Goal: Task Accomplishment & Management: Use online tool/utility

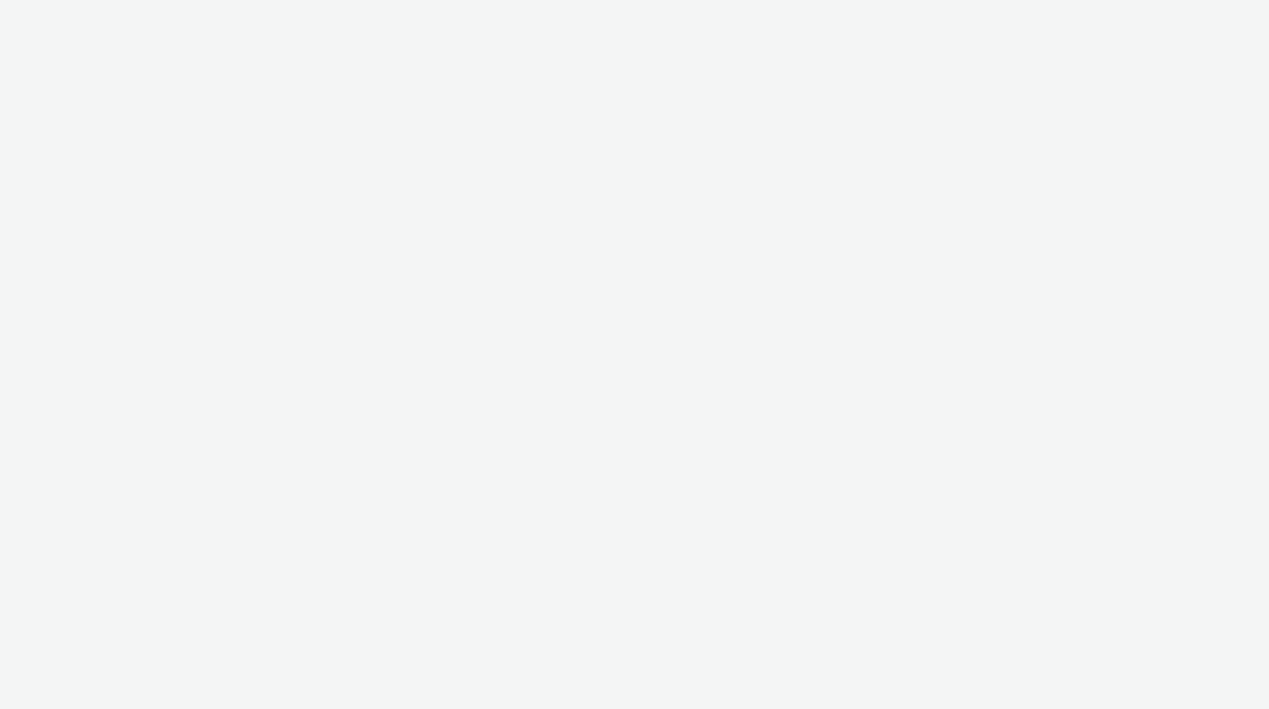
select select "175c33d2-4267-4f20-898b-5ff13b19704a"
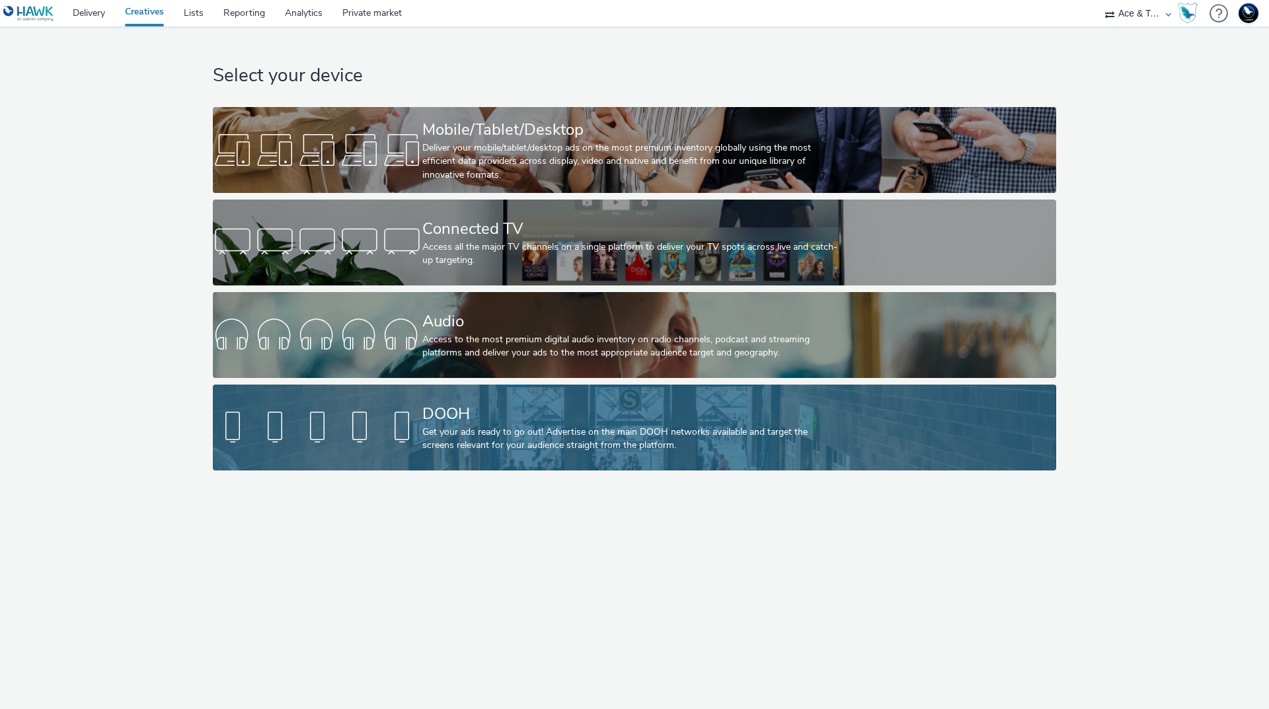
click at [383, 403] on link "DOOH Get your ads ready to go out! Advertise on the main DOOH networks availabl…" at bounding box center [634, 428] width 843 height 86
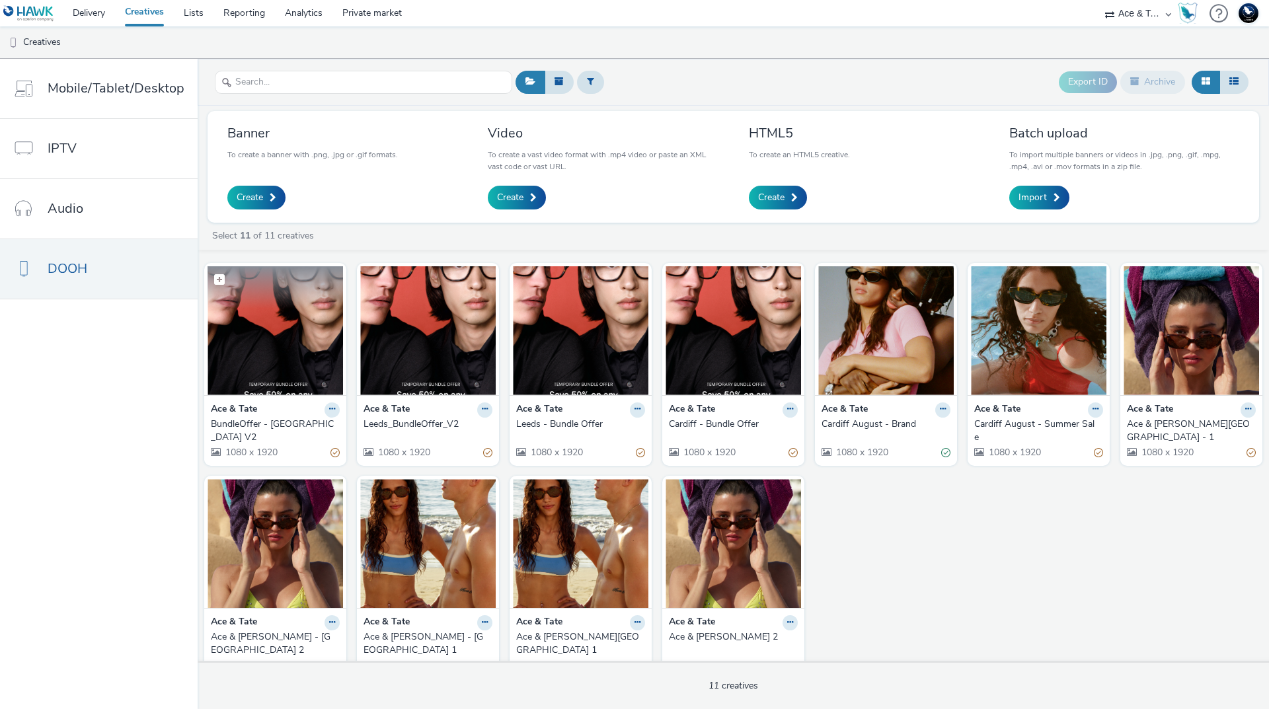
click at [275, 359] on img at bounding box center [275, 330] width 135 height 129
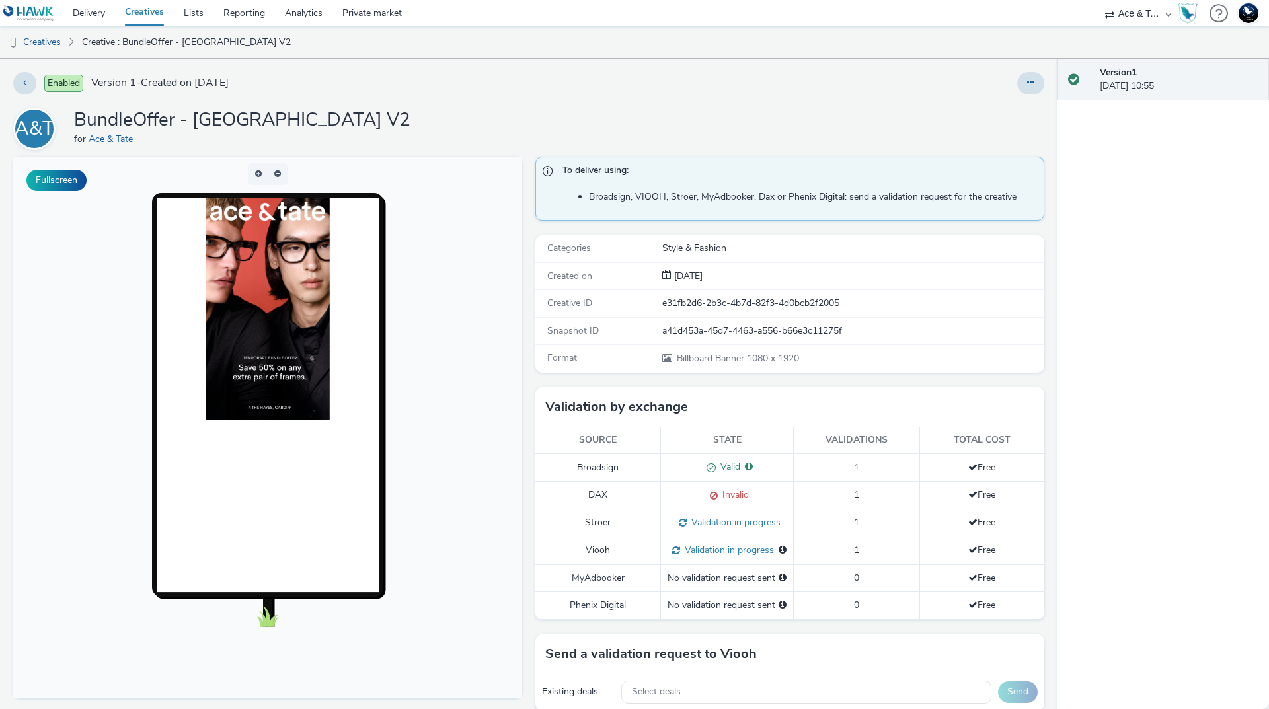
click at [724, 496] on span "Invalid" at bounding box center [733, 494] width 31 height 13
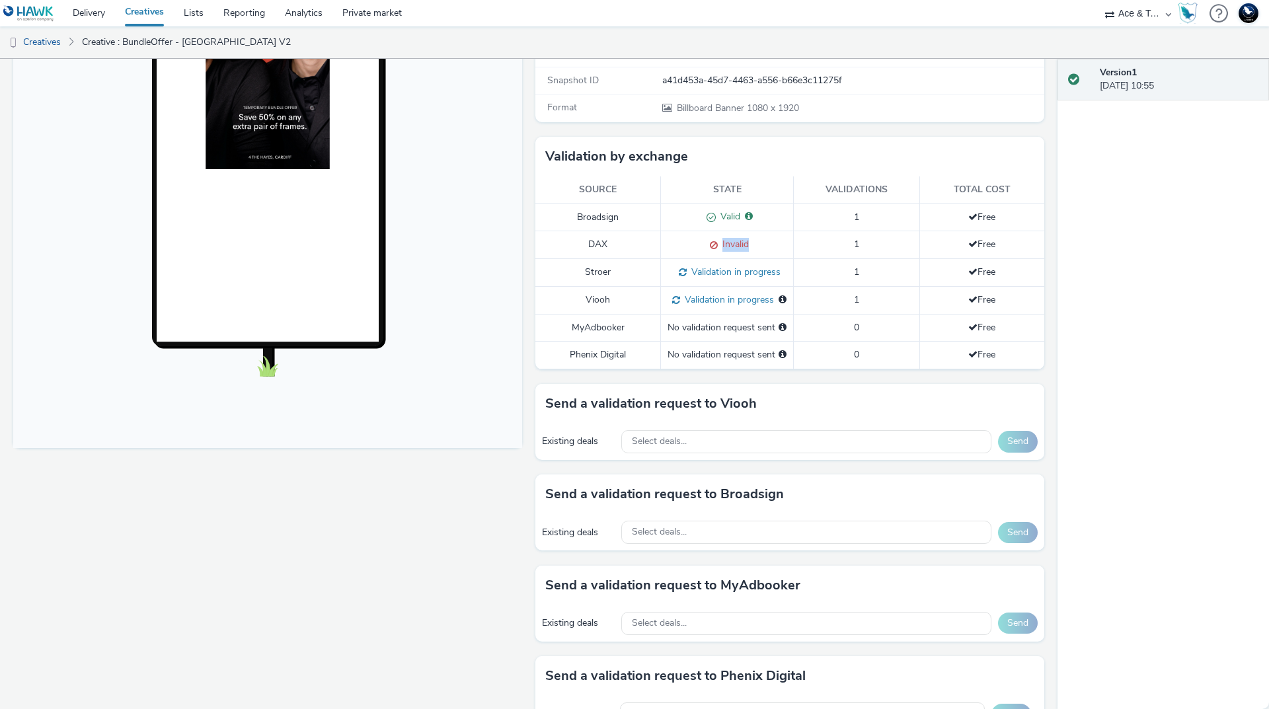
scroll to position [330, 0]
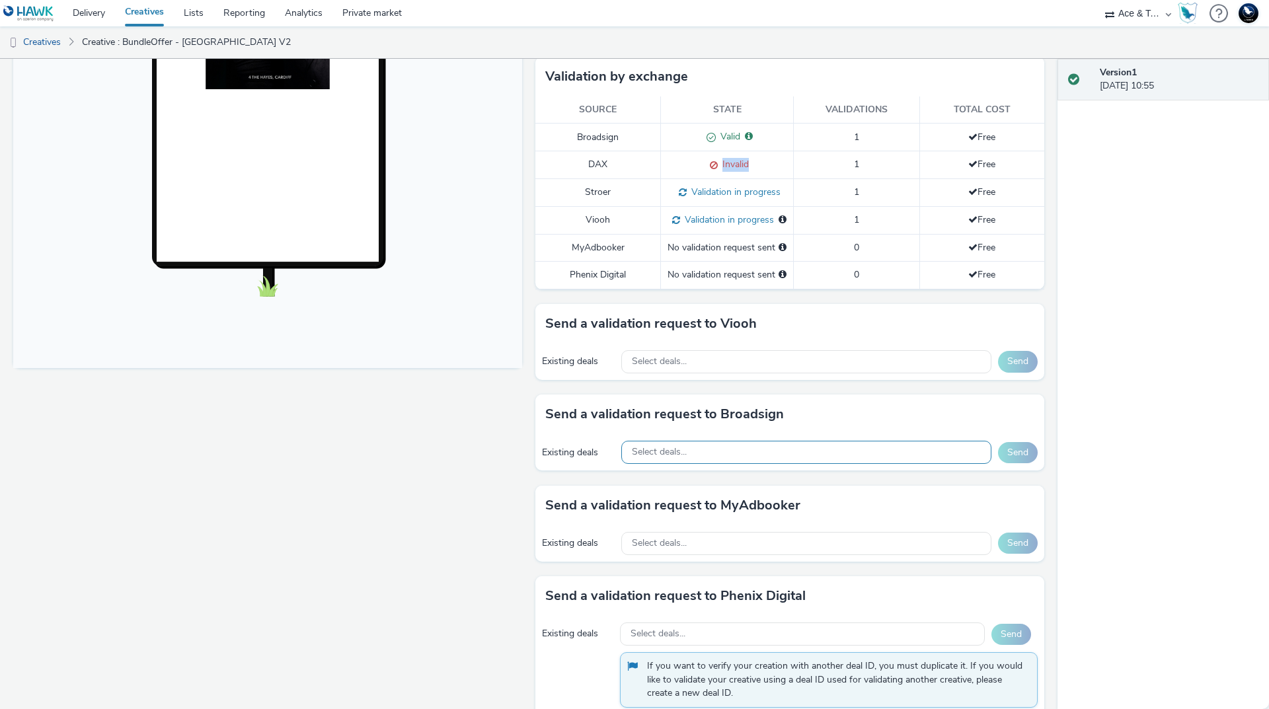
click at [794, 464] on div "Select deals..." at bounding box center [806, 452] width 370 height 23
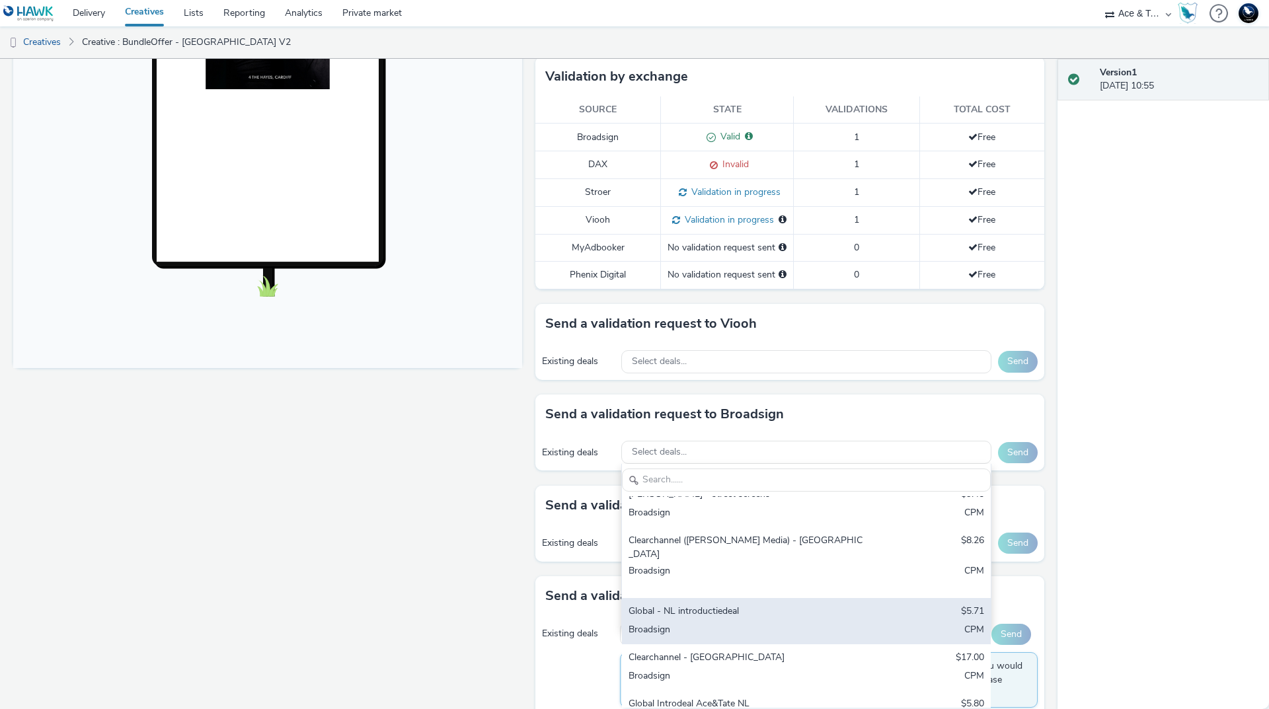
scroll to position [20, 0]
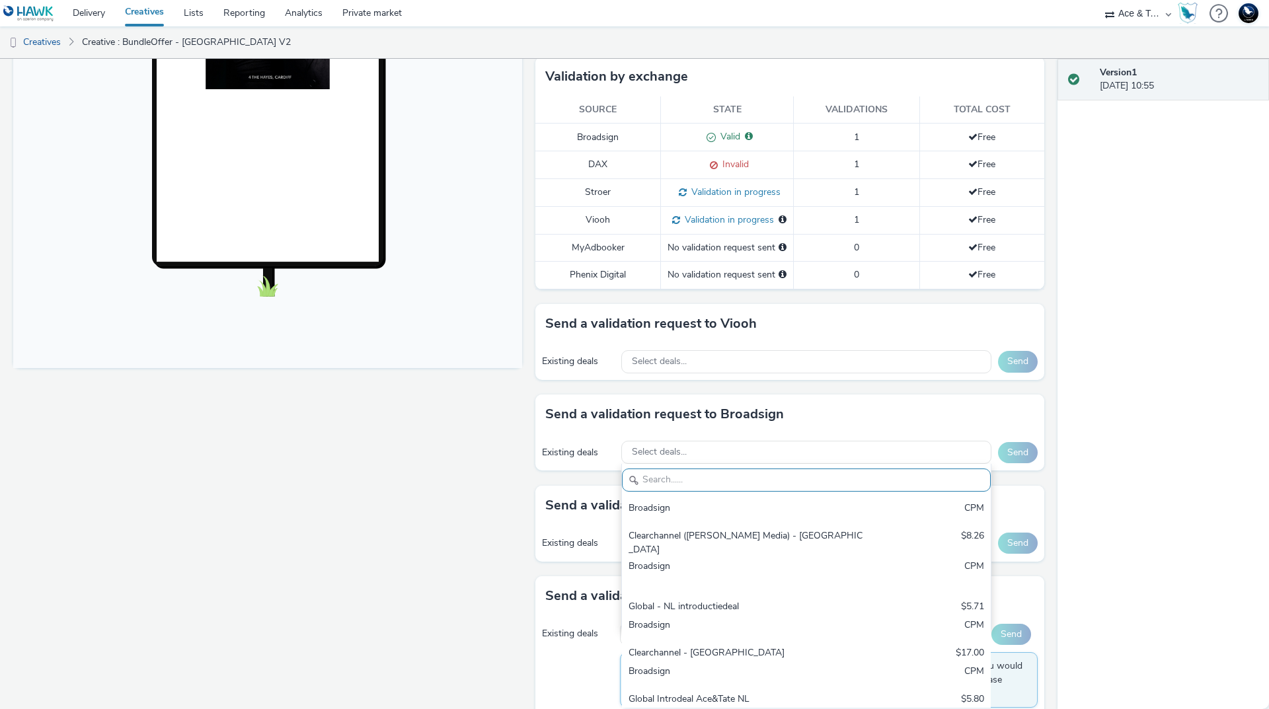
click at [473, 476] on div "Fullscreen" at bounding box center [270, 284] width 515 height 917
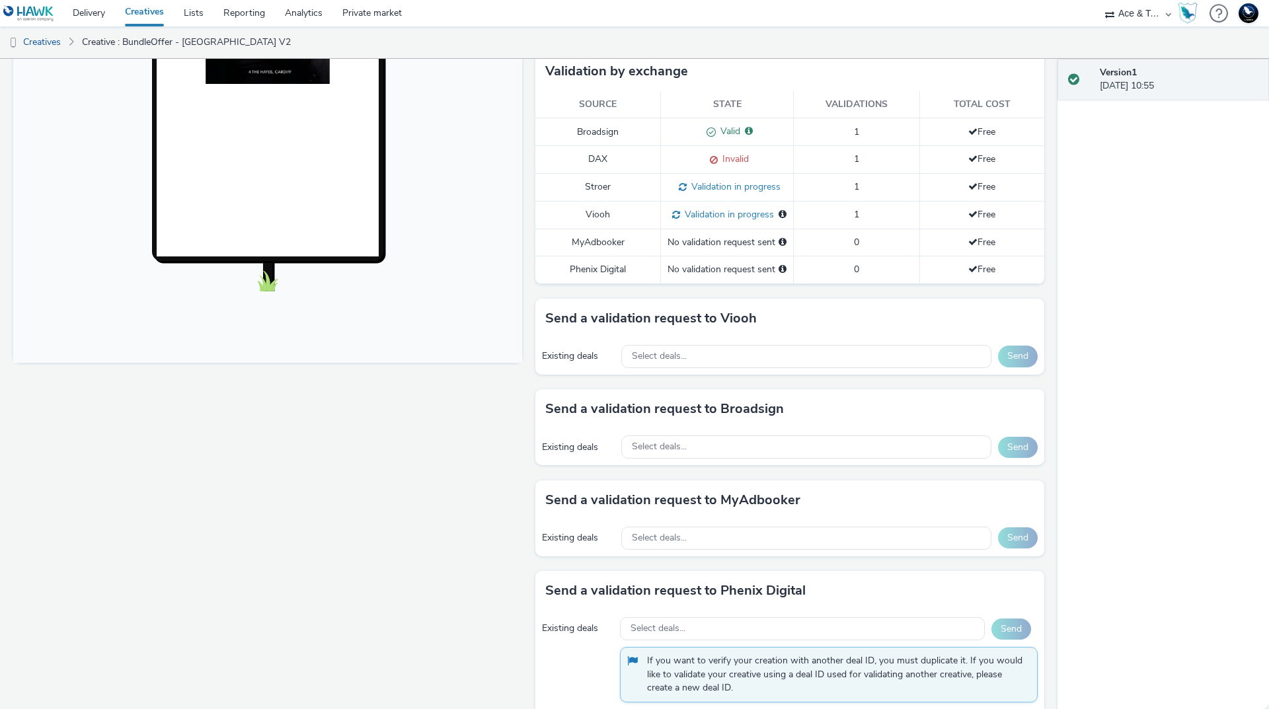
scroll to position [313, 0]
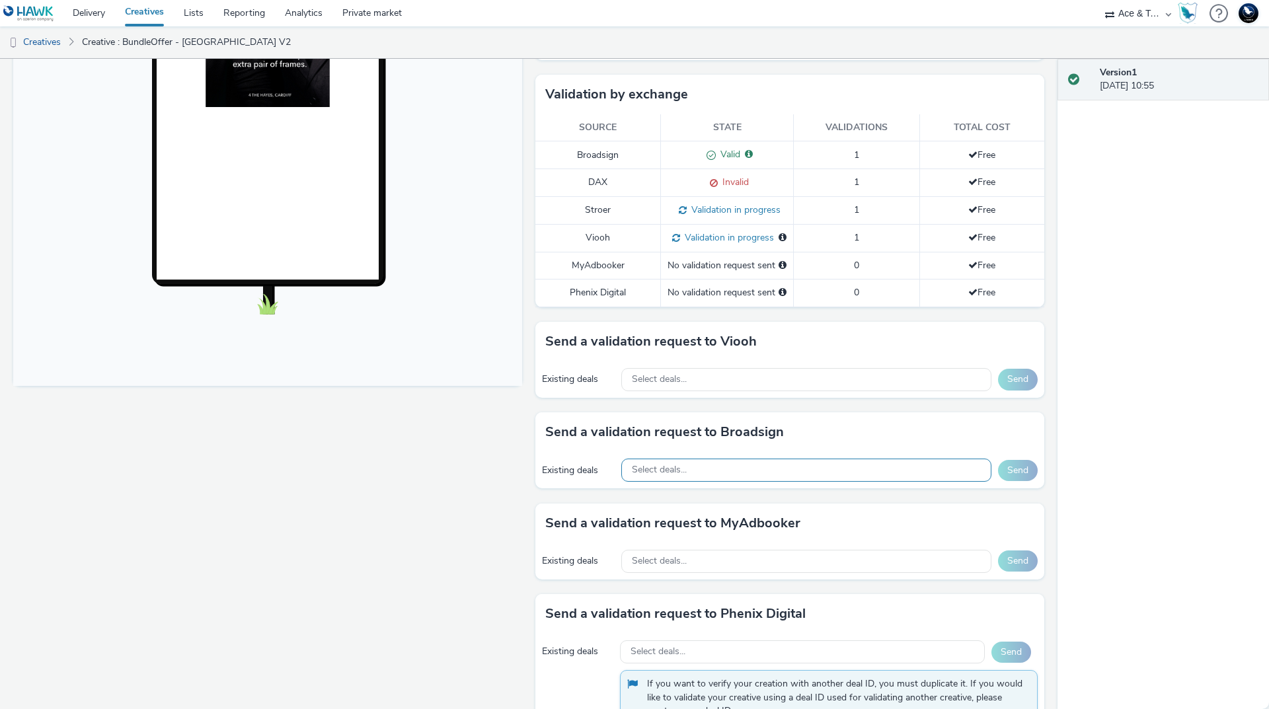
click at [695, 478] on div "Select deals..." at bounding box center [806, 470] width 370 height 23
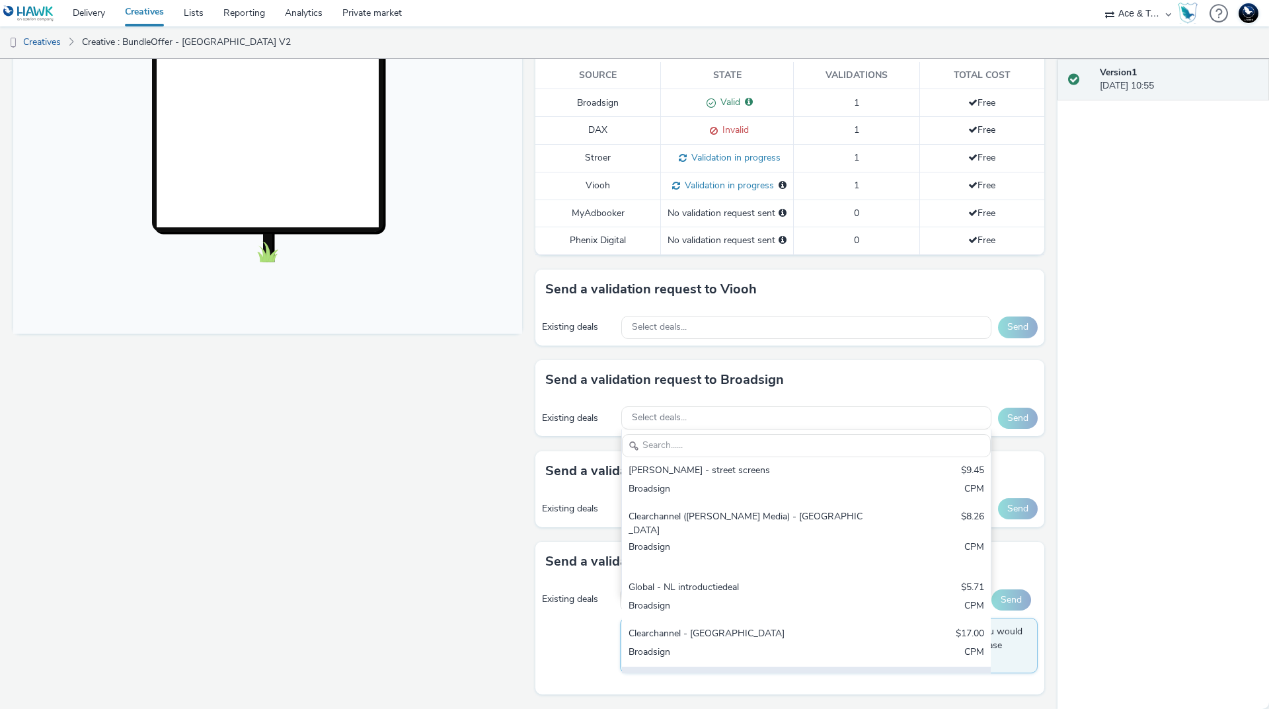
scroll to position [0, 0]
click at [381, 484] on div "Fullscreen" at bounding box center [270, 250] width 515 height 917
